Goal: Task Accomplishment & Management: Manage account settings

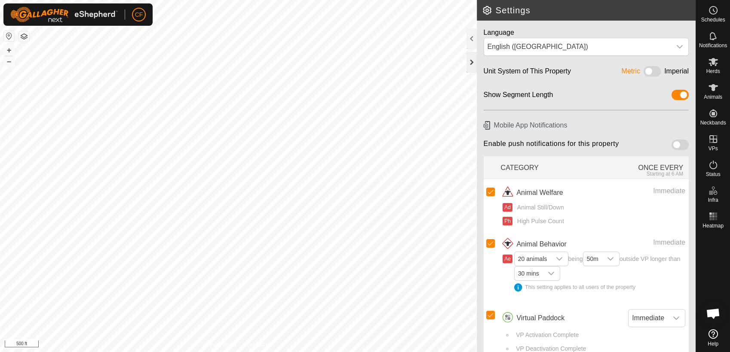
scroll to position [3268, 0]
click at [647, 71] on span at bounding box center [652, 71] width 17 height 10
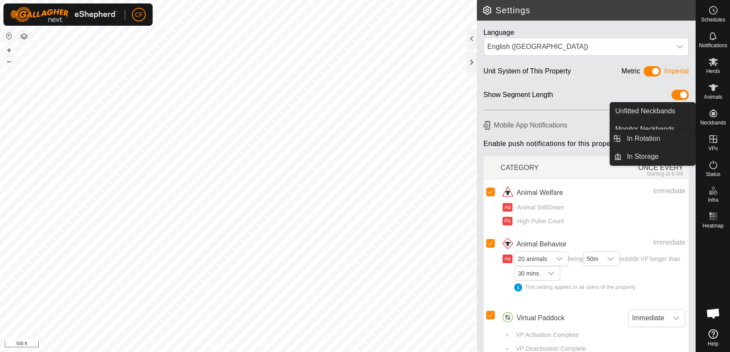
click at [714, 140] on icon at bounding box center [713, 139] width 10 height 10
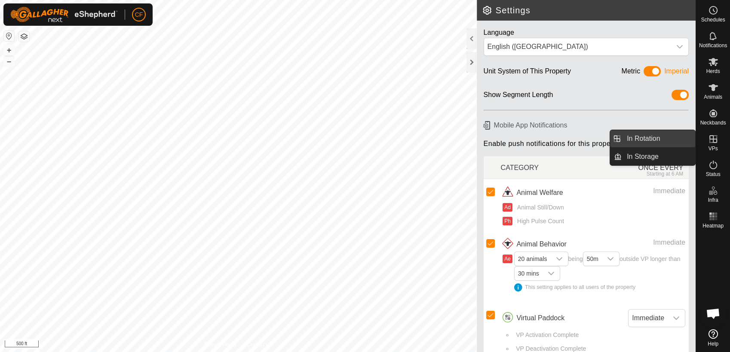
click at [680, 138] on link "In Rotation" at bounding box center [659, 138] width 74 height 17
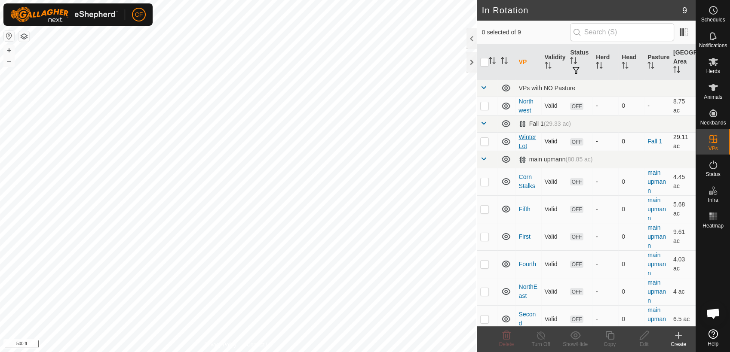
click at [523, 136] on link "Winter Lot" at bounding box center [527, 142] width 17 height 16
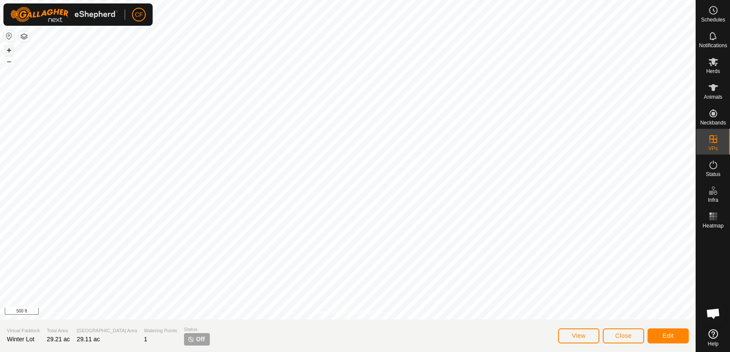
click at [5, 50] on button "+" at bounding box center [9, 50] width 10 height 10
click at [581, 337] on span "View" at bounding box center [579, 336] width 14 height 7
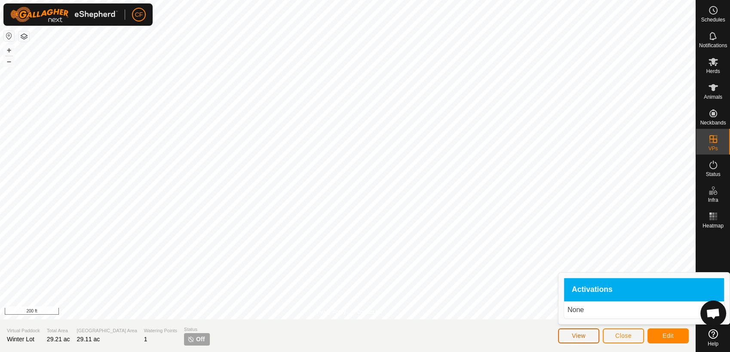
click at [581, 337] on span "View" at bounding box center [579, 336] width 14 height 7
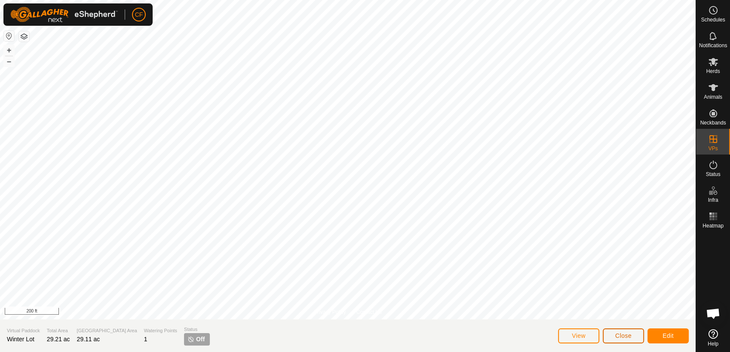
click at [632, 339] on button "Close" at bounding box center [623, 336] width 41 height 15
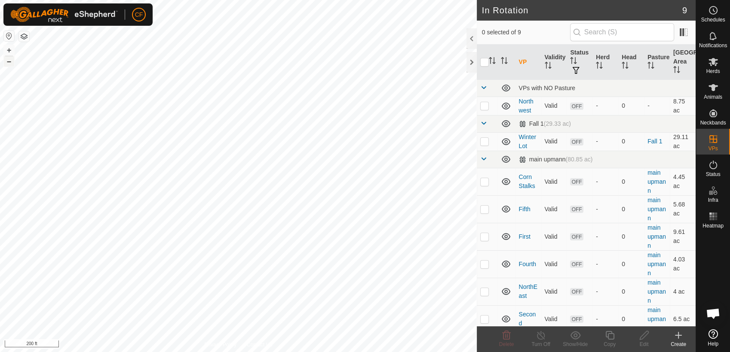
click at [9, 61] on button "–" at bounding box center [9, 61] width 10 height 10
click at [8, 47] on button "+" at bounding box center [9, 50] width 10 height 10
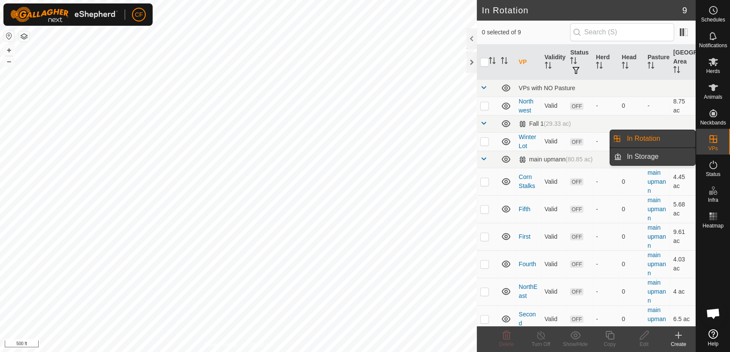
click at [660, 156] on link "In Storage" at bounding box center [659, 156] width 74 height 17
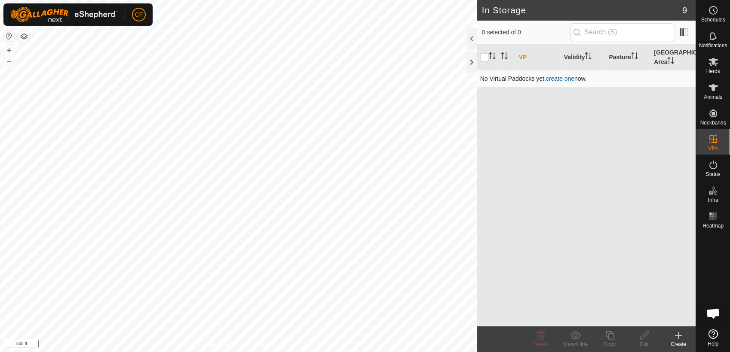
click at [566, 77] on link "create one" at bounding box center [560, 78] width 28 height 7
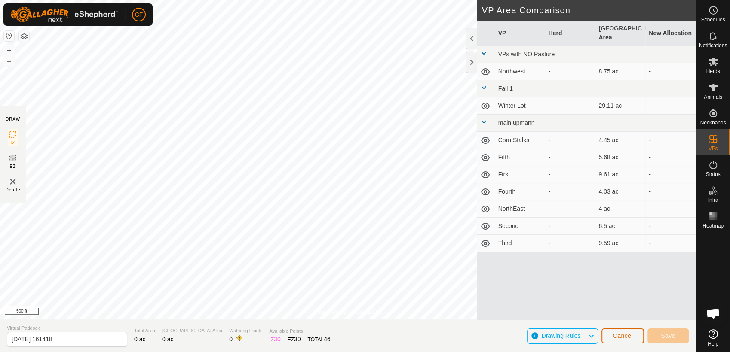
click at [619, 337] on span "Cancel" at bounding box center [623, 336] width 20 height 7
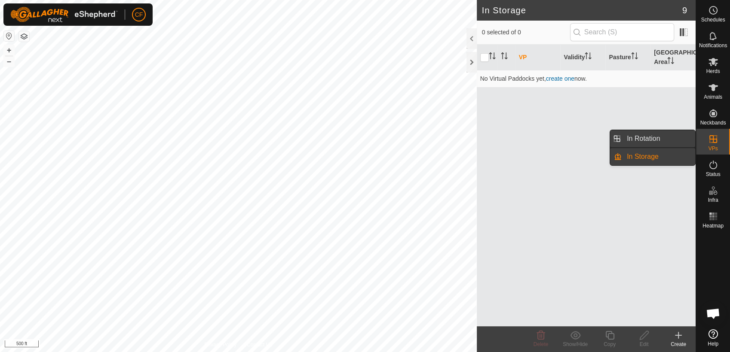
click at [676, 139] on link "In Rotation" at bounding box center [659, 138] width 74 height 17
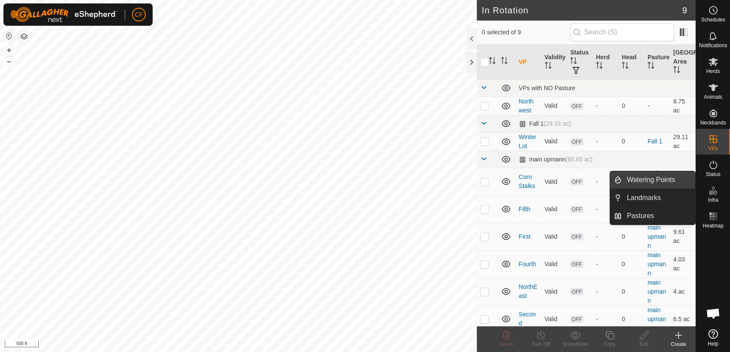
click at [671, 176] on link "Watering Points" at bounding box center [659, 180] width 74 height 17
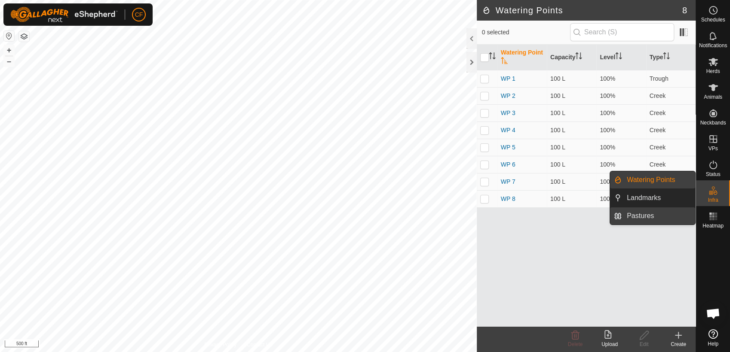
click at [660, 215] on link "Pastures" at bounding box center [659, 216] width 74 height 17
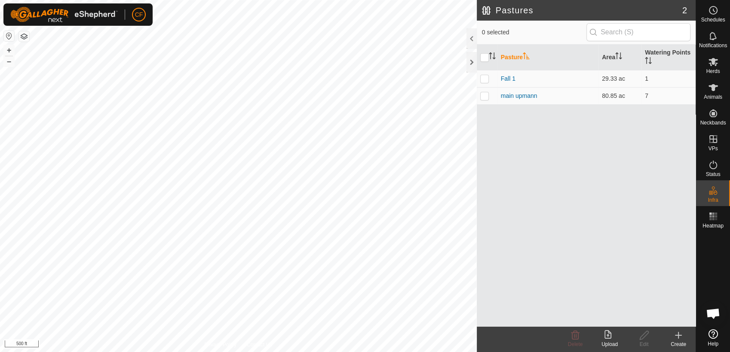
click at [24, 39] on button "button" at bounding box center [24, 36] width 10 height 10
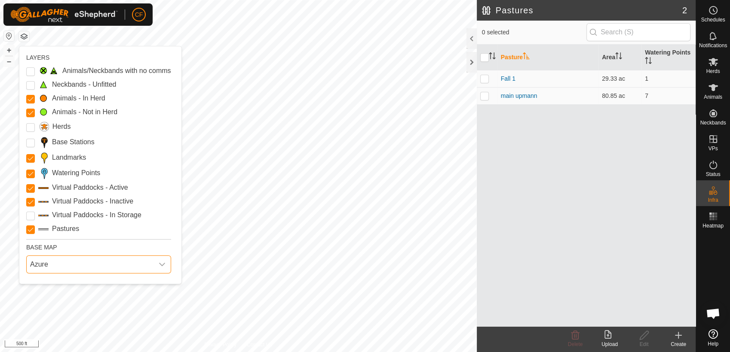
click at [85, 266] on span "Azure" at bounding box center [90, 264] width 127 height 17
click at [30, 203] on Inactive "Virtual Paddocks - Inactive" at bounding box center [30, 202] width 9 height 9
click at [29, 201] on Inactive "Virtual Paddocks - Inactive" at bounding box center [30, 202] width 9 height 9
click at [25, 34] on button "button" at bounding box center [24, 36] width 10 height 10
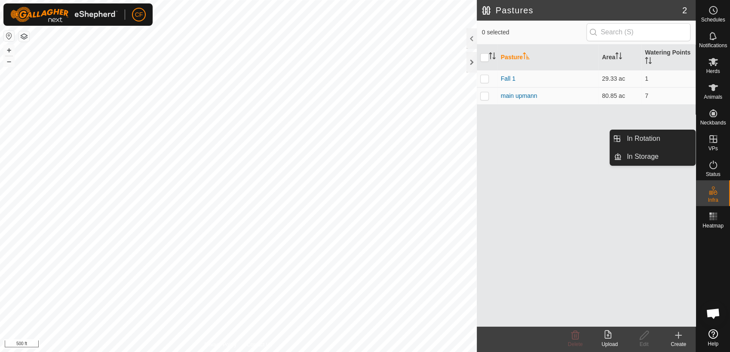
click at [716, 141] on icon at bounding box center [713, 139] width 8 height 8
click at [675, 137] on link "In Rotation" at bounding box center [659, 138] width 74 height 17
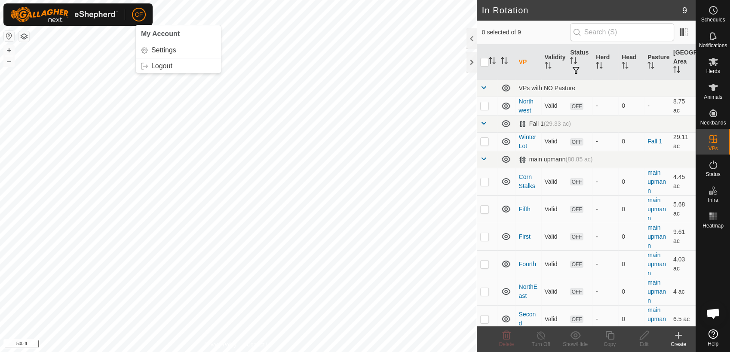
click at [140, 15] on span "CF" at bounding box center [139, 14] width 8 height 9
click at [159, 51] on link "Settings" at bounding box center [178, 50] width 85 height 14
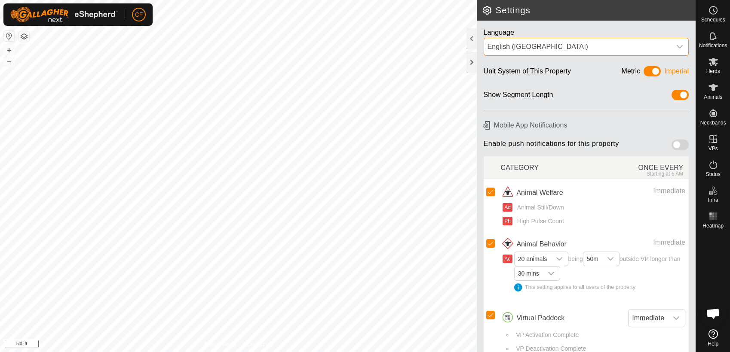
click at [558, 47] on div "English ([GEOGRAPHIC_DATA])" at bounding box center [577, 47] width 180 height 10
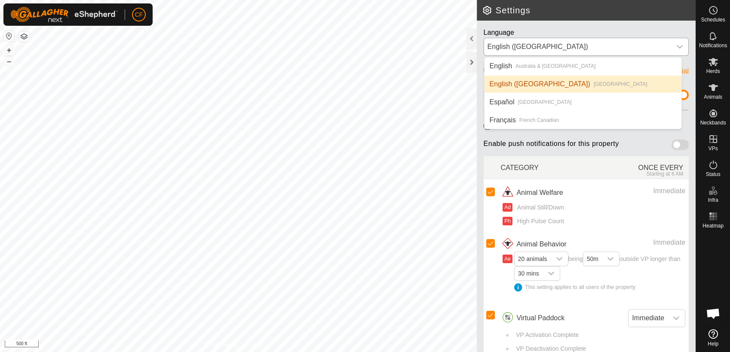
click at [503, 84] on li "English ([GEOGRAPHIC_DATA]) [GEOGRAPHIC_DATA]" at bounding box center [582, 84] width 197 height 17
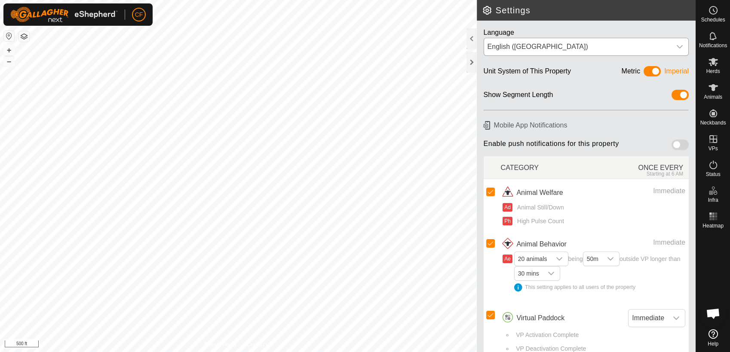
click at [674, 148] on span at bounding box center [679, 145] width 17 height 10
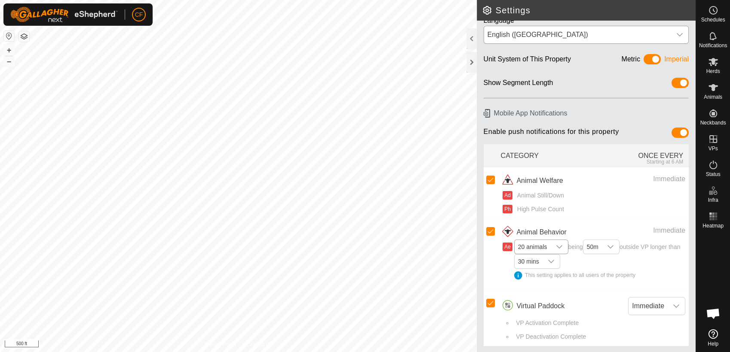
click at [560, 246] on icon "dropdown trigger" at bounding box center [559, 247] width 7 height 7
click at [537, 261] on li "1 animal" at bounding box center [541, 263] width 53 height 15
click at [607, 247] on icon "dropdown trigger" at bounding box center [604, 247] width 7 height 7
click at [555, 261] on icon "dropdown trigger" at bounding box center [551, 261] width 7 height 7
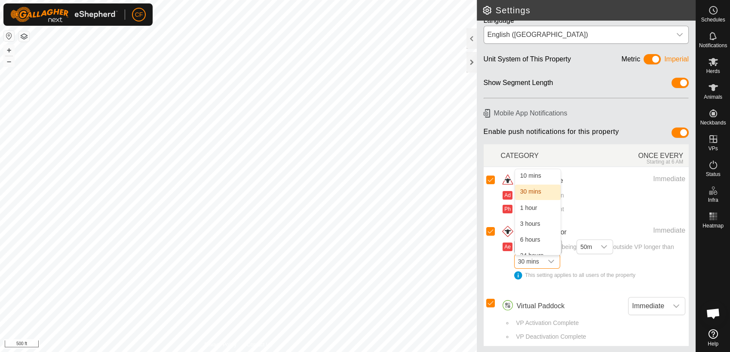
scroll to position [0, 0]
click at [548, 177] on li "10 mins" at bounding box center [538, 176] width 46 height 15
click at [554, 263] on icon "dropdown trigger" at bounding box center [551, 261] width 6 height 3
click at [550, 190] on li "30 mins" at bounding box center [538, 192] width 46 height 15
click at [720, 70] on div "Herds" at bounding box center [713, 65] width 34 height 26
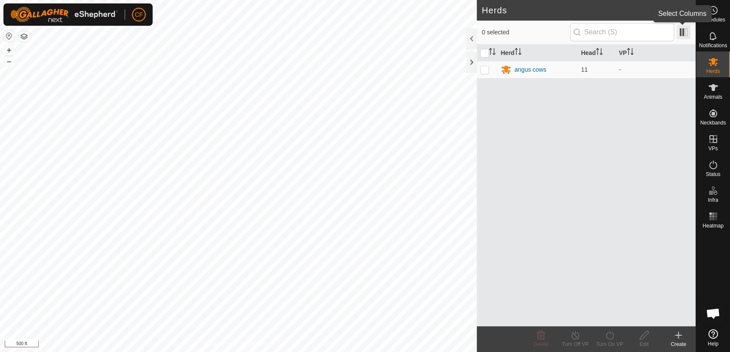
click at [682, 34] on span at bounding box center [684, 32] width 14 height 14
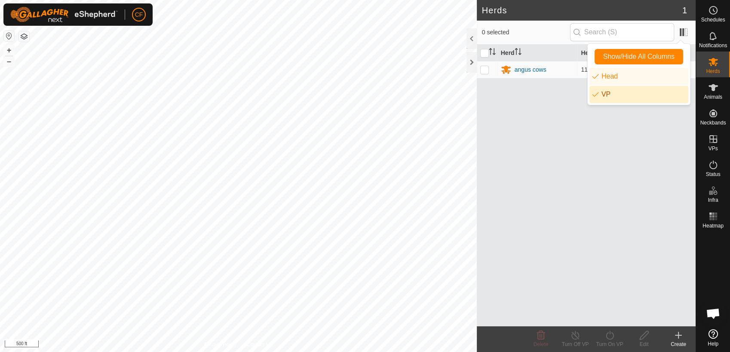
click at [636, 135] on div "Herd Head [PERSON_NAME] cows 11 -" at bounding box center [586, 186] width 219 height 282
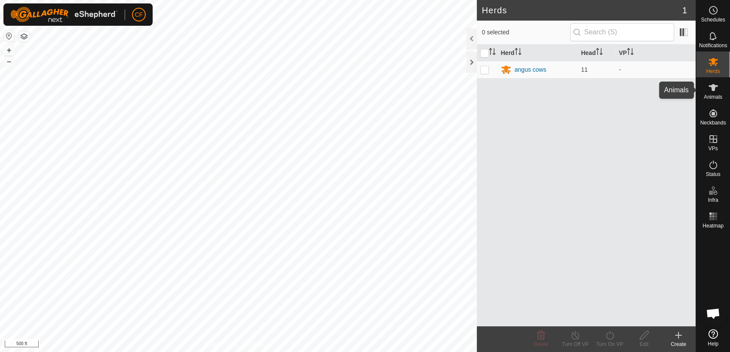
click at [721, 98] on span "Animals" at bounding box center [713, 97] width 18 height 5
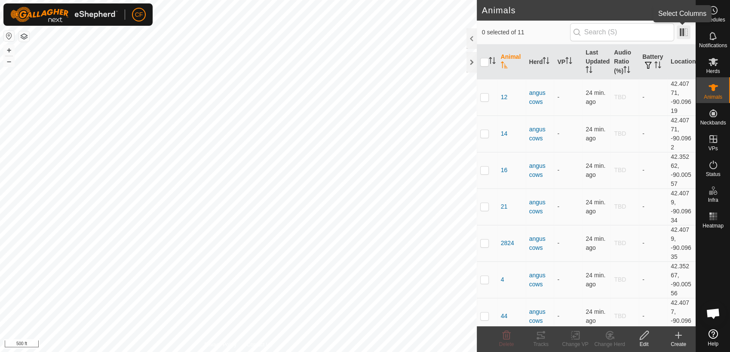
click at [684, 35] on span at bounding box center [684, 32] width 14 height 14
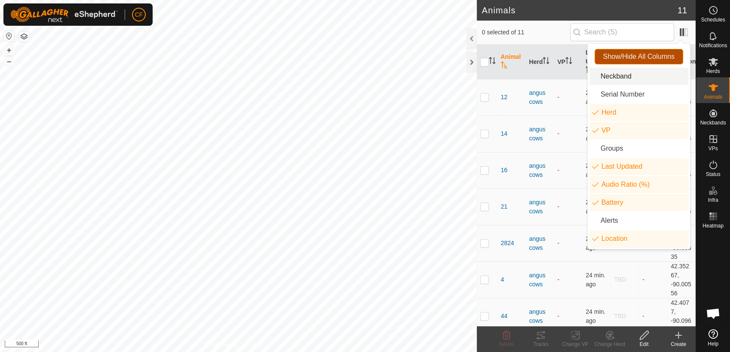
click at [659, 59] on span "Show/Hide All Columns" at bounding box center [638, 57] width 71 height 8
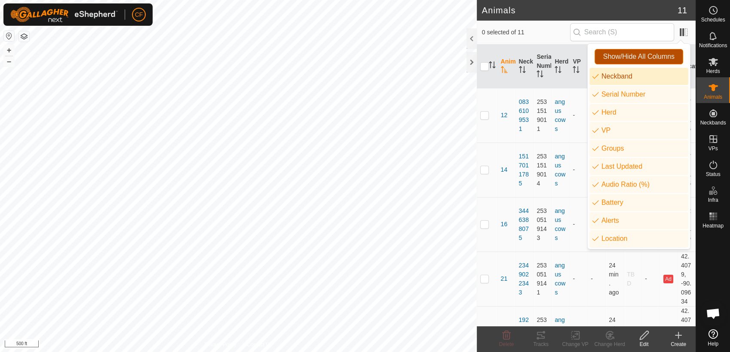
click at [659, 59] on span "Show/Hide All Columns" at bounding box center [638, 57] width 71 height 8
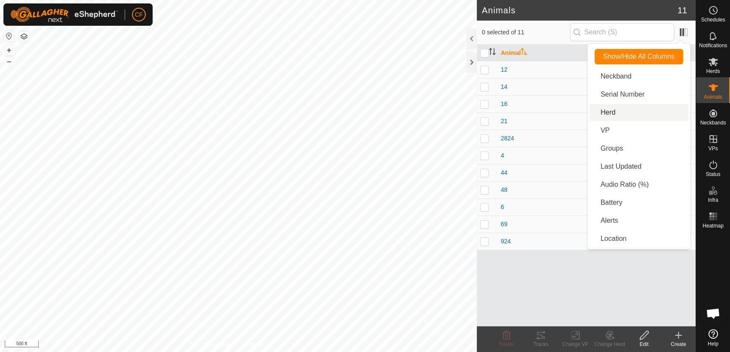
click at [610, 115] on li "Herd" at bounding box center [638, 112] width 99 height 17
click at [609, 132] on li "VP" at bounding box center [638, 130] width 99 height 17
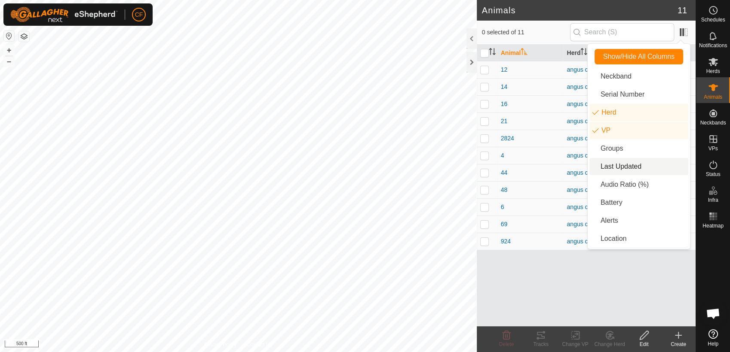
click at [625, 171] on li "Last Updated" at bounding box center [638, 166] width 99 height 17
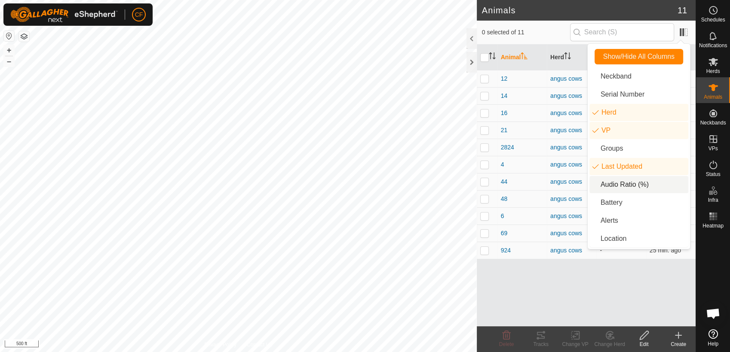
click at [623, 186] on li "Audio Ratio (%)" at bounding box center [638, 184] width 99 height 17
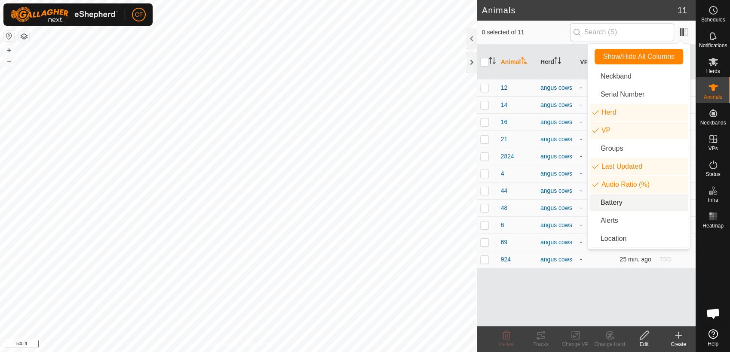
click at [619, 201] on li "Battery" at bounding box center [638, 202] width 99 height 17
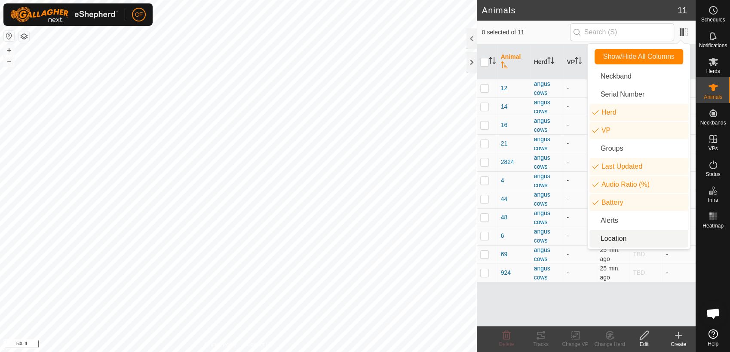
click at [623, 239] on li "Location" at bounding box center [638, 238] width 99 height 17
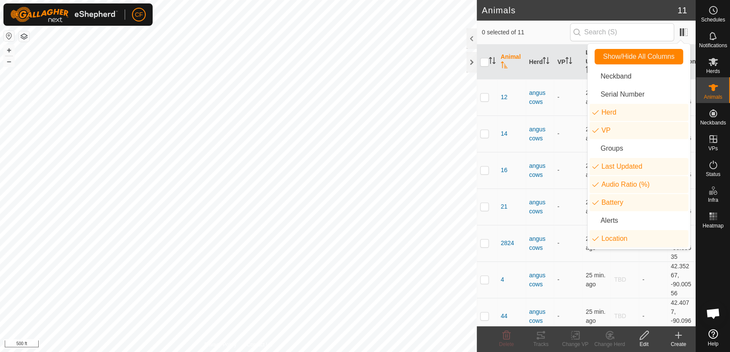
click at [519, 68] on th "Animal" at bounding box center [511, 62] width 28 height 35
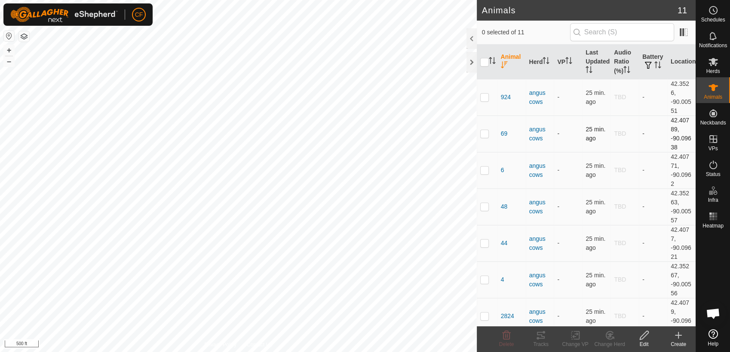
drag, startPoint x: 619, startPoint y: 65, endPoint x: 647, endPoint y: 121, distance: 62.1
click at [647, 121] on table "Animal Herd VP Last Updated Audio Ratio (%) Battery Location 924 angus cows - 2…" at bounding box center [586, 263] width 219 height 437
click at [643, 337] on icon at bounding box center [644, 336] width 11 height 10
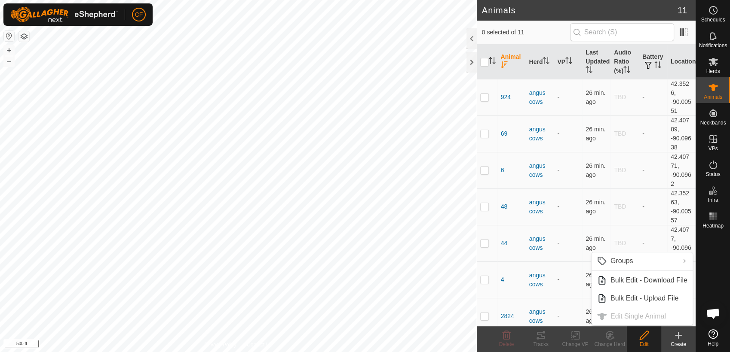
click at [643, 337] on icon at bounding box center [644, 336] width 11 height 10
click at [680, 28] on span at bounding box center [684, 32] width 14 height 14
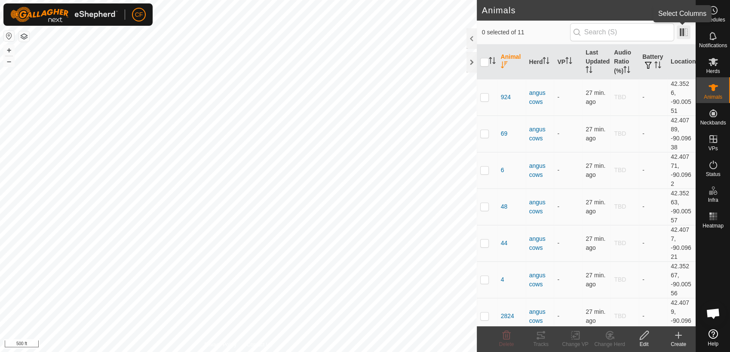
click at [678, 33] on span at bounding box center [684, 32] width 14 height 14
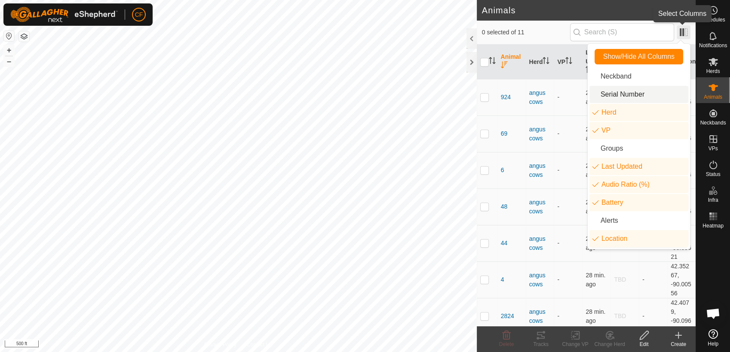
click at [684, 32] on span at bounding box center [684, 32] width 14 height 14
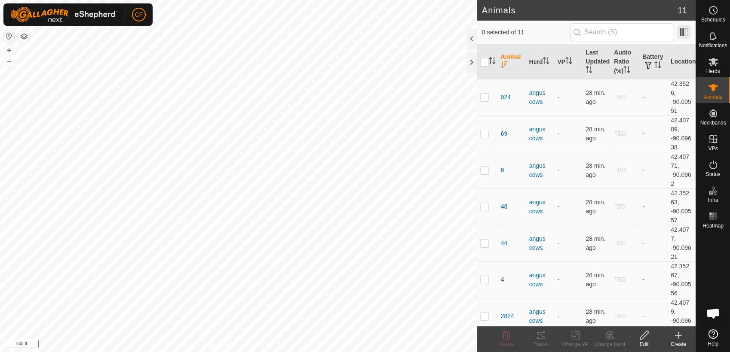
click at [684, 32] on span at bounding box center [684, 32] width 14 height 14
click at [501, 171] on span "6" at bounding box center [502, 170] width 3 height 9
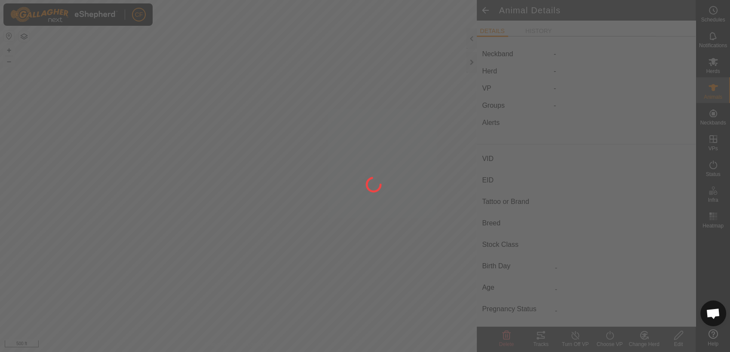
type input "6"
type input "-"
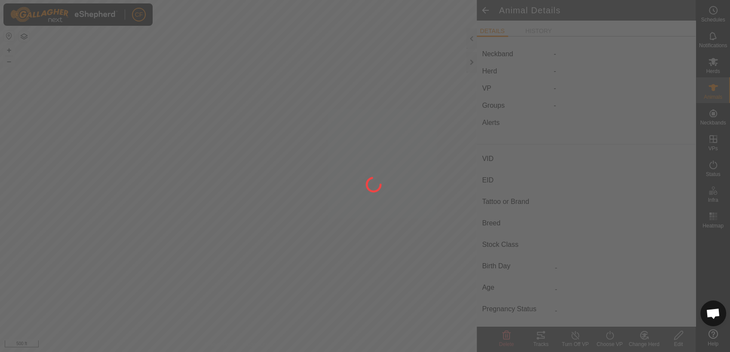
type input "Pregnant"
type input "0 kg"
type input "-"
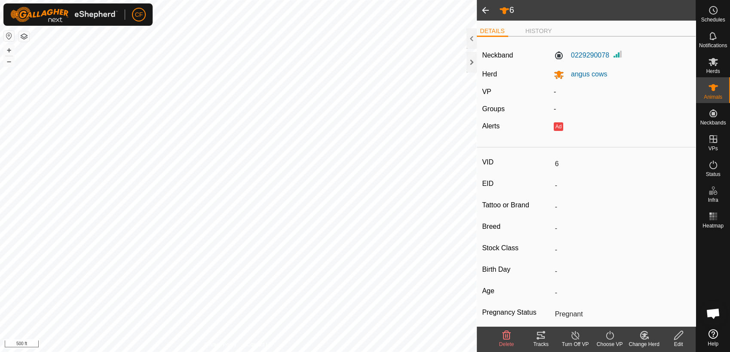
click at [543, 339] on icon at bounding box center [541, 335] width 8 height 7
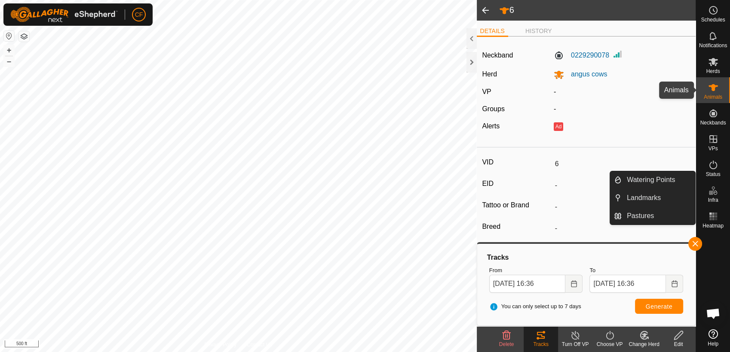
click at [713, 95] on span "Animals" at bounding box center [713, 97] width 18 height 5
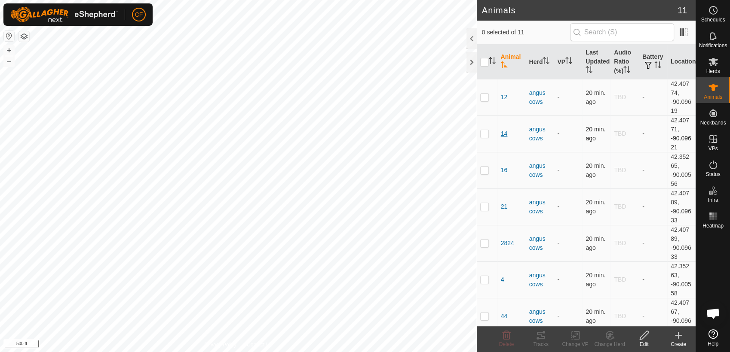
click at [506, 132] on span "14" at bounding box center [504, 133] width 7 height 9
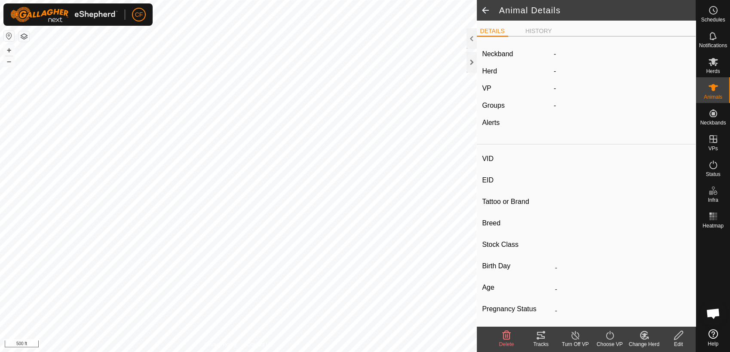
type input "14"
type input "-"
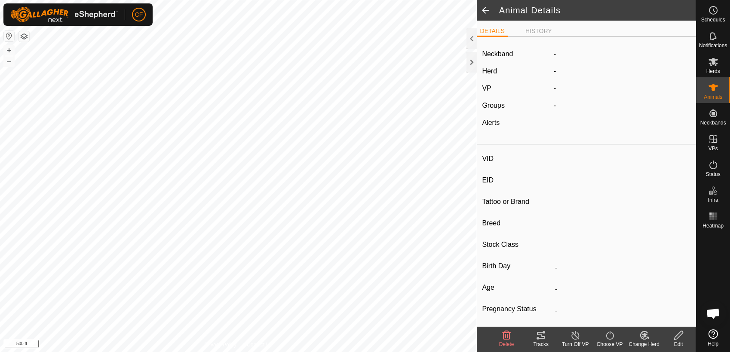
type input "Pregnant"
type input "0 kg"
type input "-"
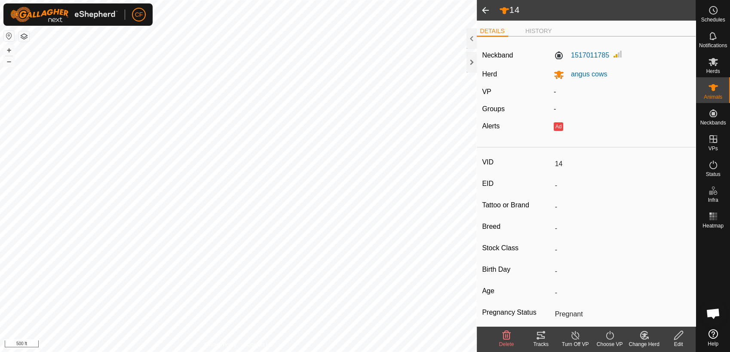
click at [644, 336] on icon at bounding box center [644, 336] width 6 height 4
click at [605, 337] on icon at bounding box center [609, 336] width 11 height 10
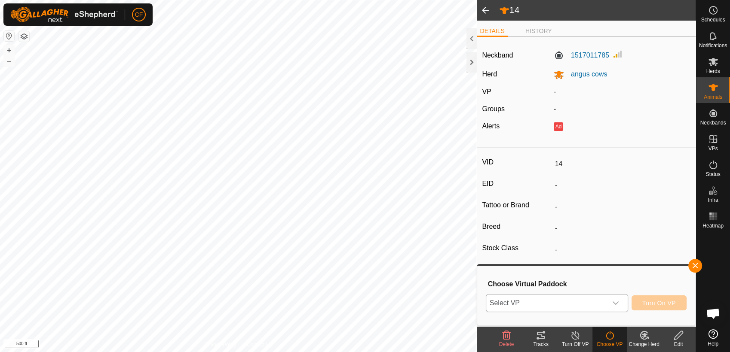
click at [619, 303] on icon "dropdown trigger" at bounding box center [615, 303] width 7 height 7
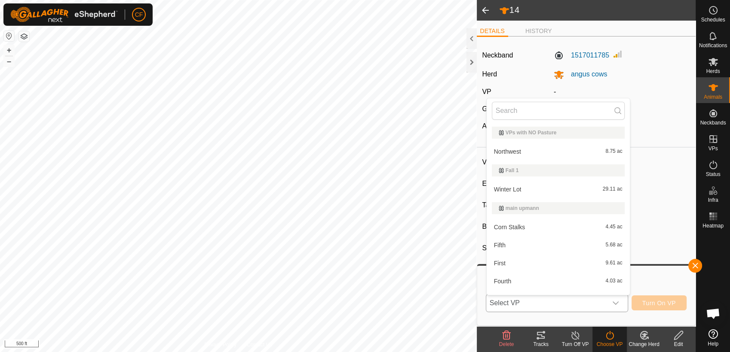
click at [619, 303] on icon "dropdown trigger" at bounding box center [615, 303] width 7 height 7
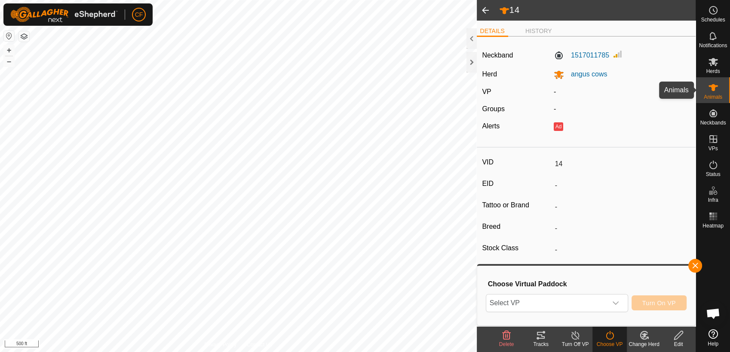
click at [711, 95] on span "Animals" at bounding box center [713, 97] width 18 height 5
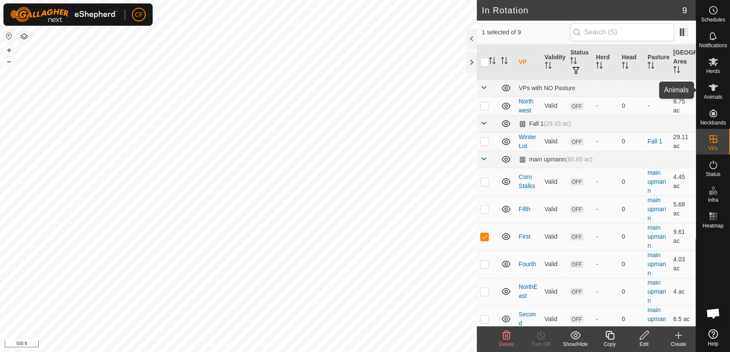
click at [712, 91] on icon at bounding box center [712, 87] width 9 height 7
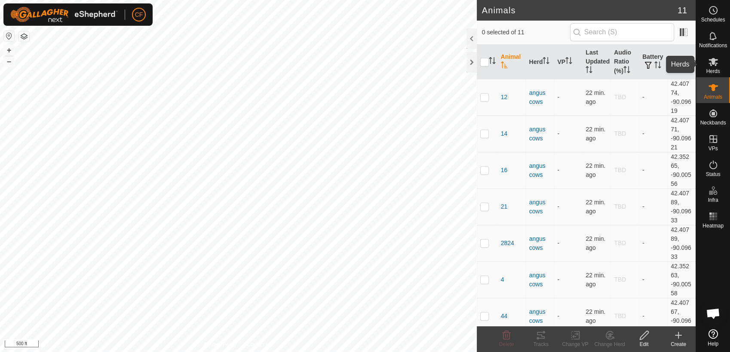
click at [714, 70] on span "Herds" at bounding box center [713, 71] width 14 height 5
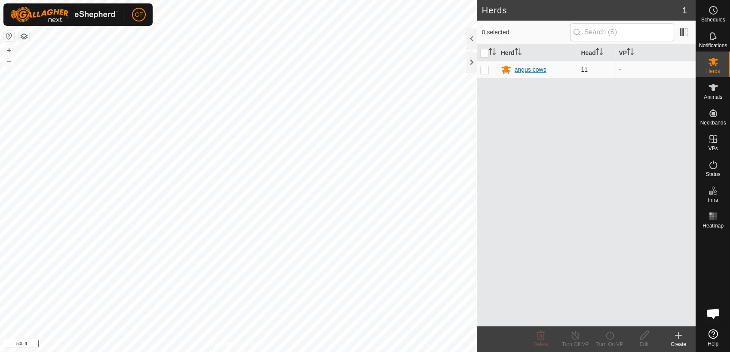
click at [523, 68] on div "angus cows" at bounding box center [531, 69] width 32 height 9
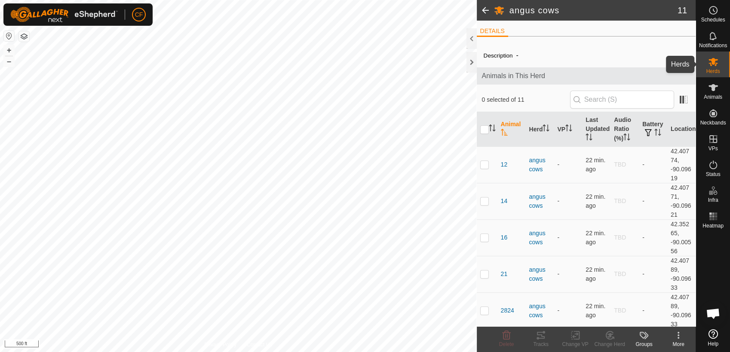
click at [711, 62] on icon at bounding box center [713, 62] width 10 height 10
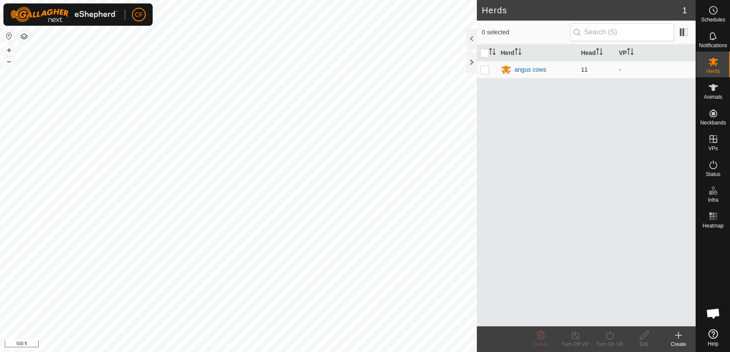
click at [486, 69] on p-checkbox at bounding box center [484, 69] width 9 height 7
checkbox input "true"
click at [613, 337] on icon at bounding box center [610, 335] width 8 height 9
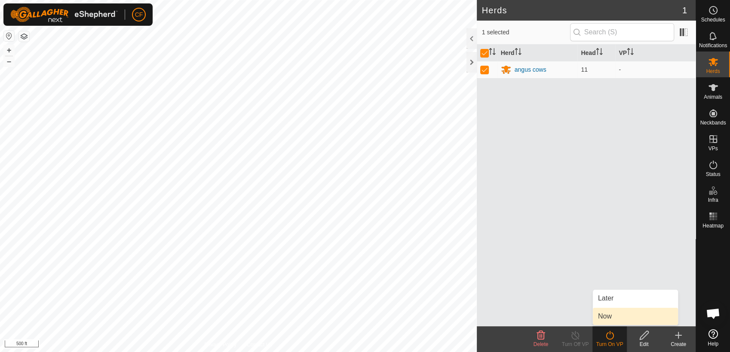
click at [610, 317] on link "Now" at bounding box center [635, 316] width 85 height 17
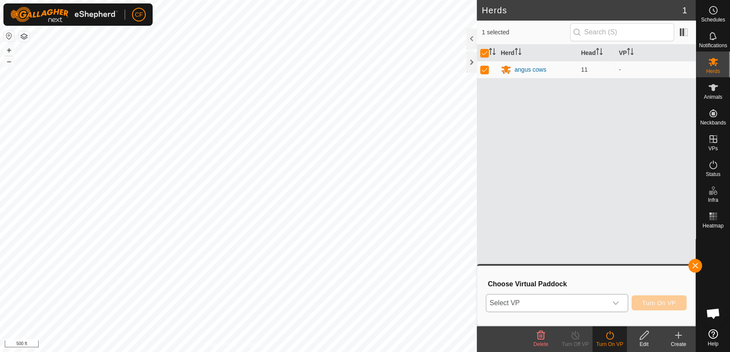
click at [618, 302] on icon "dropdown trigger" at bounding box center [615, 303] width 7 height 7
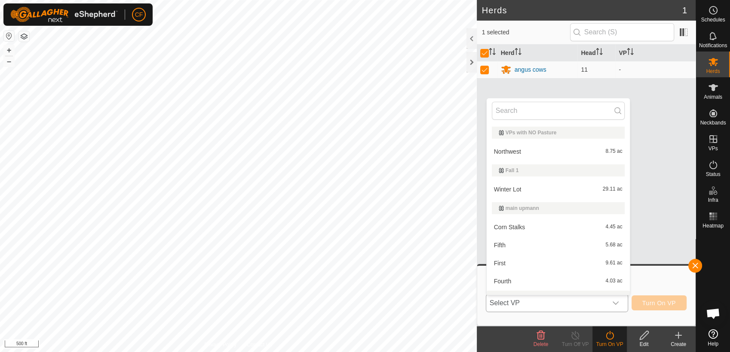
scroll to position [13, 0]
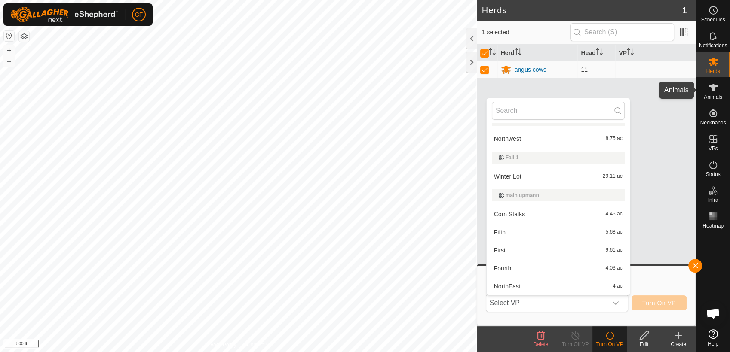
click at [719, 92] on es-animals-svg-icon at bounding box center [712, 88] width 15 height 14
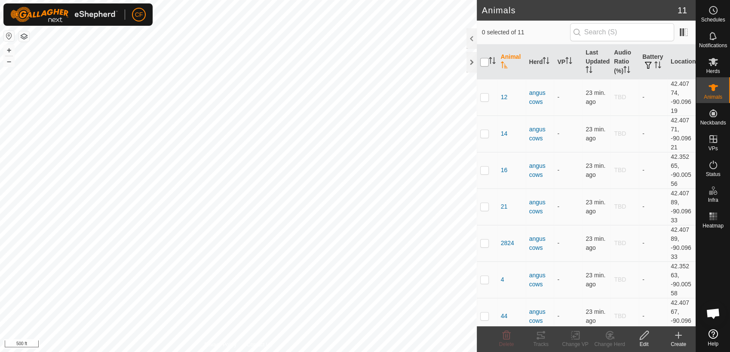
click at [484, 59] on input "checkbox" at bounding box center [484, 62] width 9 height 9
checkbox input "true"
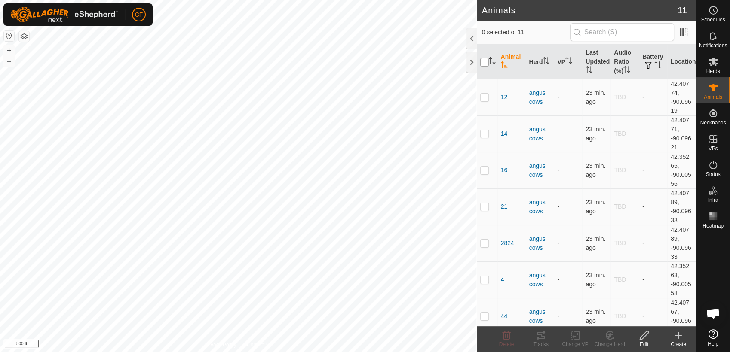
checkbox input "true"
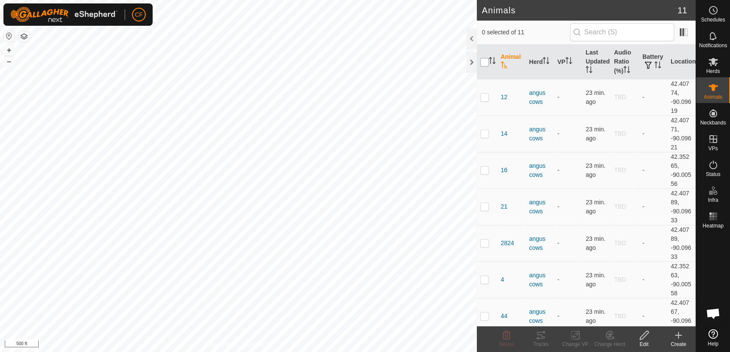
checkbox input "true"
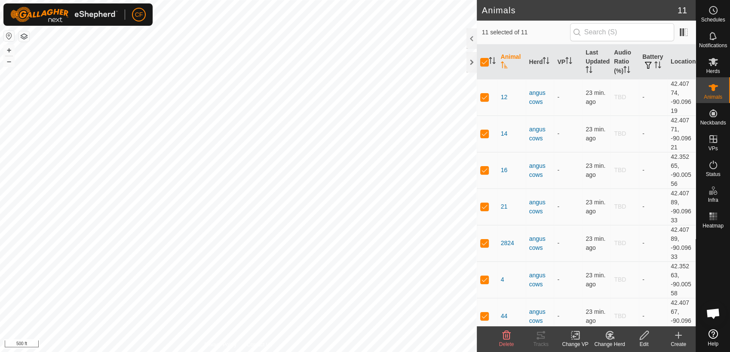
click at [573, 335] on icon at bounding box center [575, 336] width 11 height 10
click at [592, 301] on link "Choose VP..." at bounding box center [600, 298] width 85 height 17
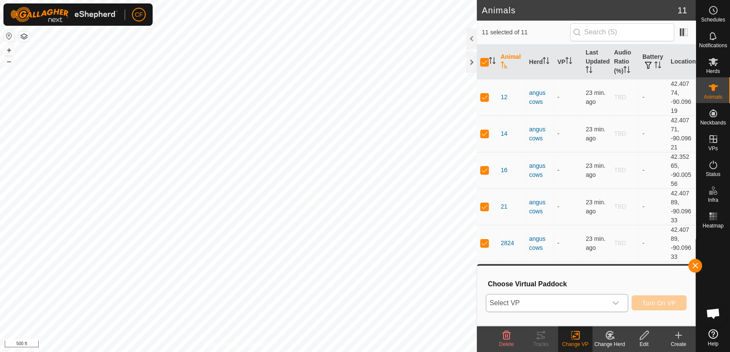
click at [616, 305] on icon "dropdown trigger" at bounding box center [615, 303] width 7 height 7
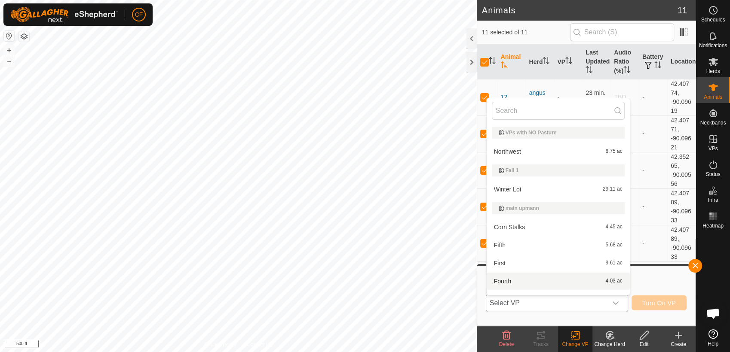
scroll to position [13, 0]
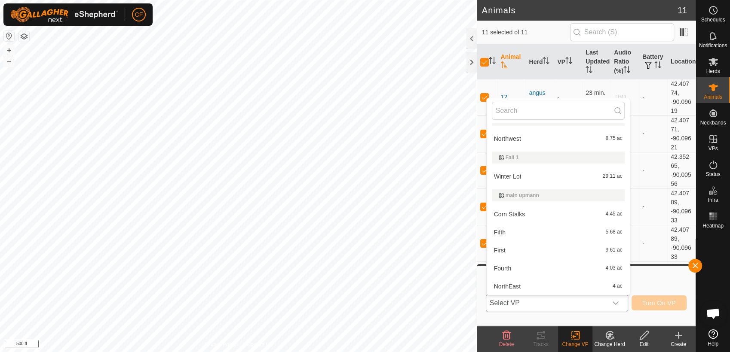
click at [535, 253] on li "First 9.61 ac" at bounding box center [558, 250] width 143 height 17
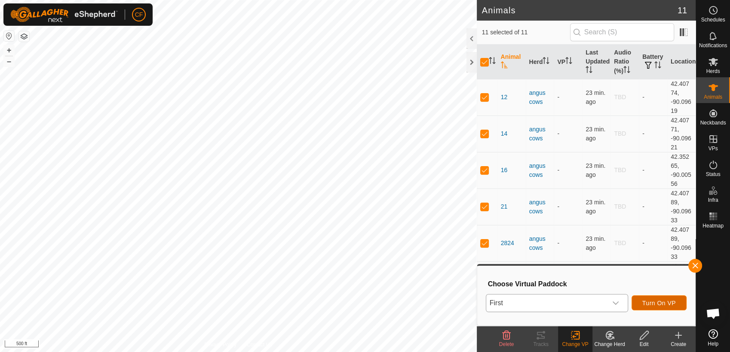
click at [653, 301] on span "Turn On VP" at bounding box center [659, 303] width 34 height 7
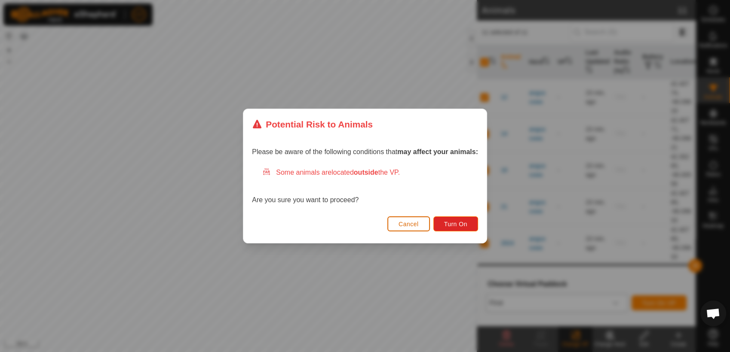
click at [400, 227] on span "Cancel" at bounding box center [408, 224] width 20 height 7
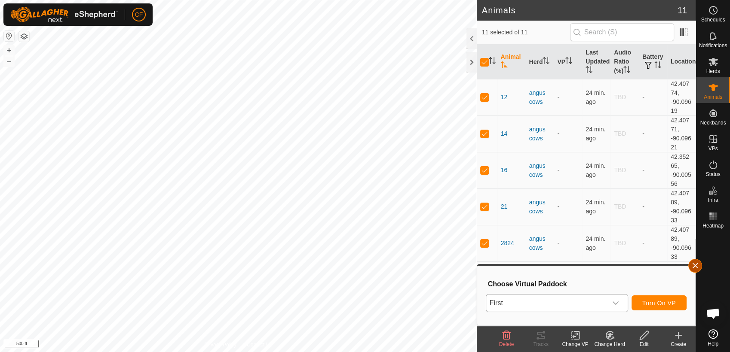
click at [693, 267] on button "button" at bounding box center [695, 266] width 14 height 14
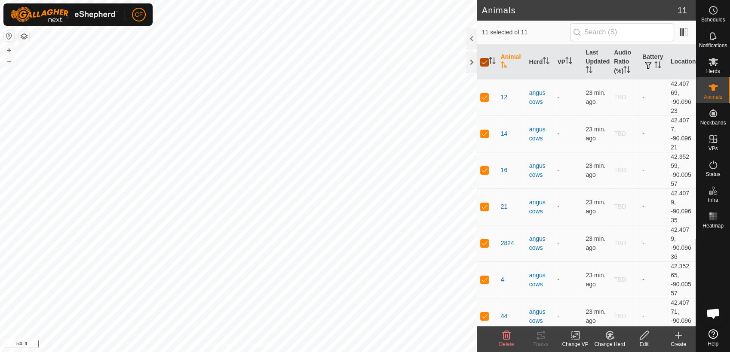
click at [483, 64] on input "checkbox" at bounding box center [484, 62] width 9 height 9
checkbox input "false"
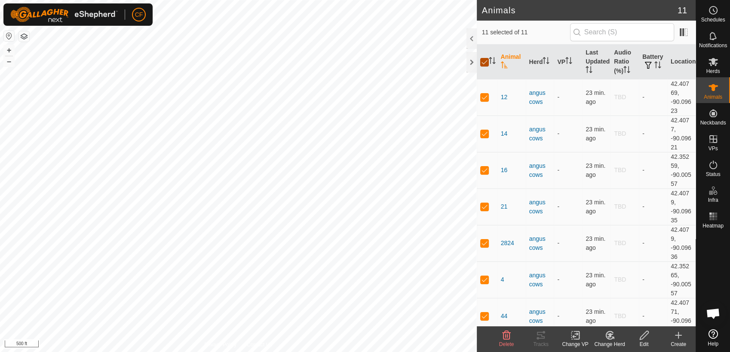
checkbox input "false"
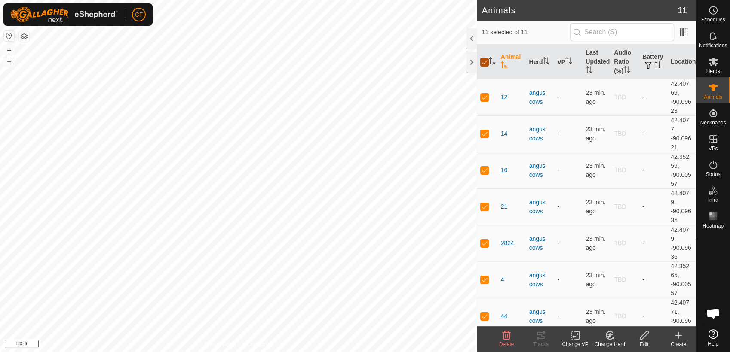
checkbox input "false"
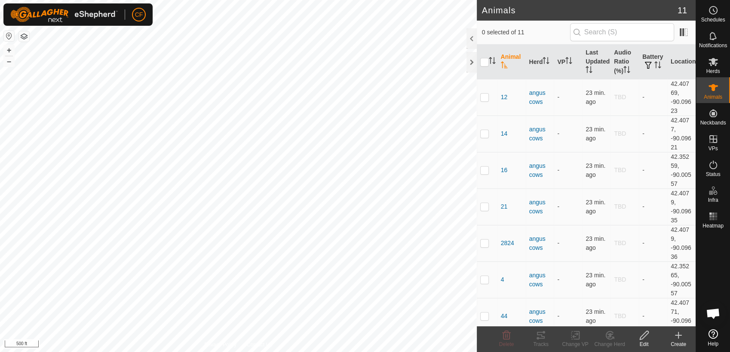
click at [712, 338] on icon at bounding box center [712, 334] width 9 height 9
